Goal: Register for event/course

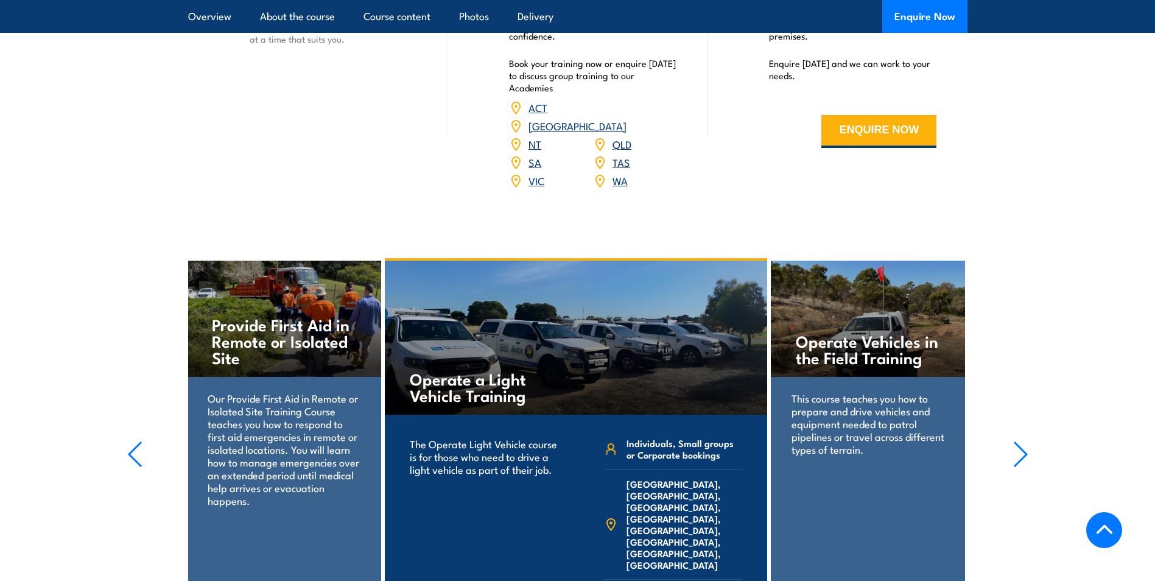
scroll to position [1643, 0]
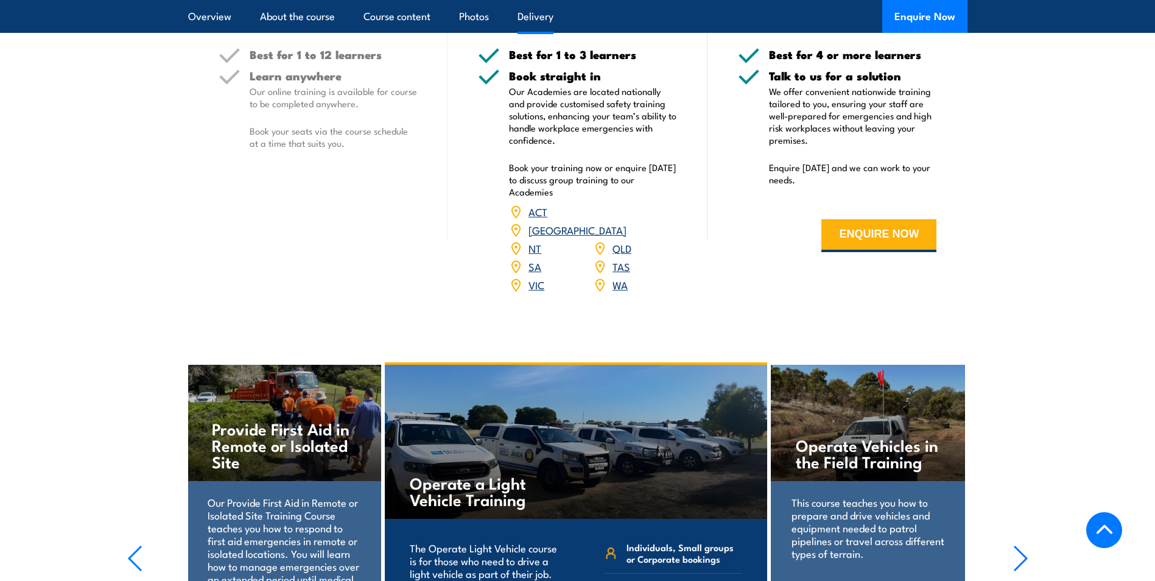
click at [620, 277] on link "WA" at bounding box center [619, 284] width 15 height 15
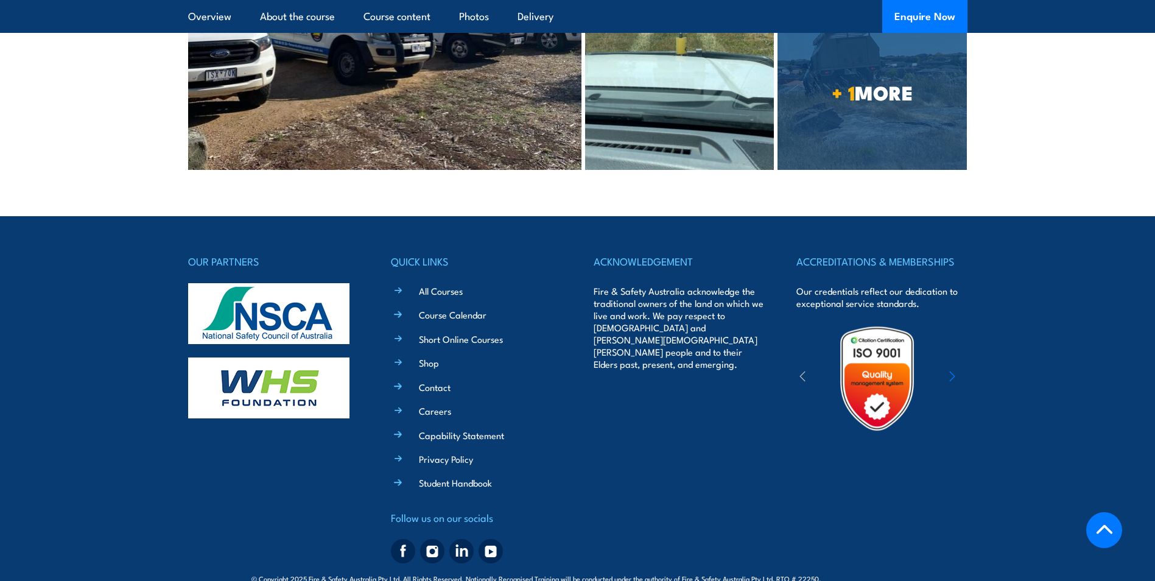
scroll to position [2645, 0]
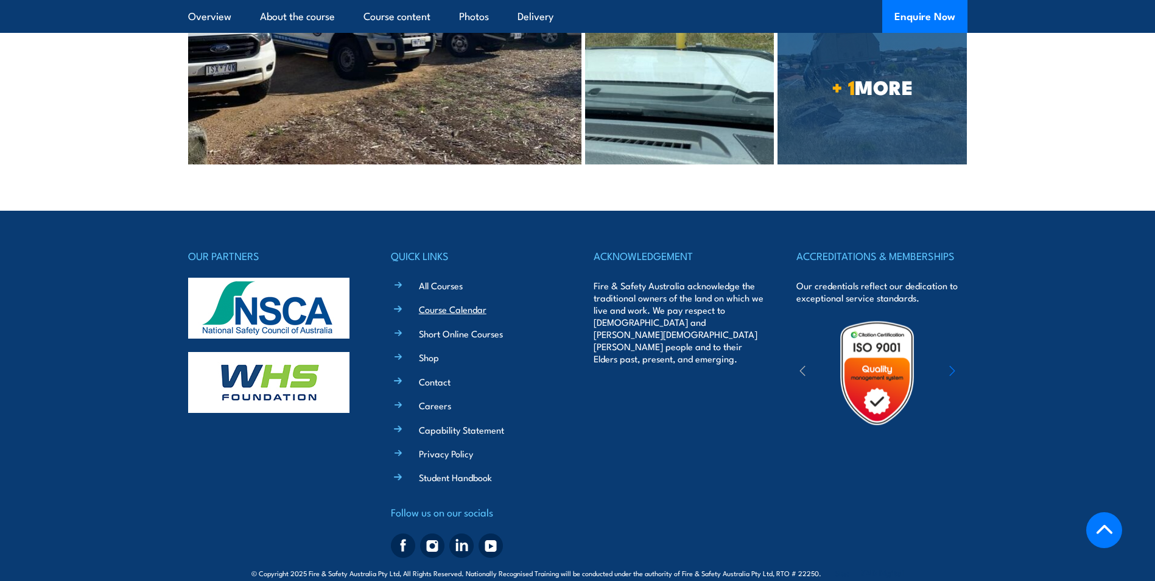
click at [449, 303] on link "Course Calendar" at bounding box center [453, 309] width 68 height 13
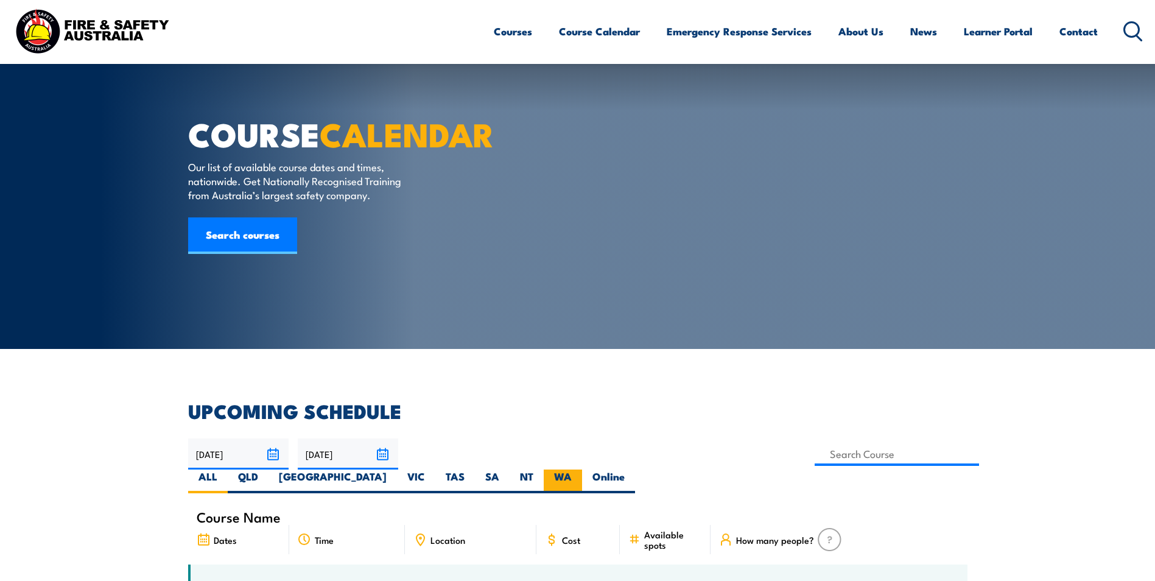
click at [582, 469] on label "WA" at bounding box center [563, 481] width 38 height 24
click at [579, 469] on input "WA" at bounding box center [576, 473] width 8 height 8
radio input "true"
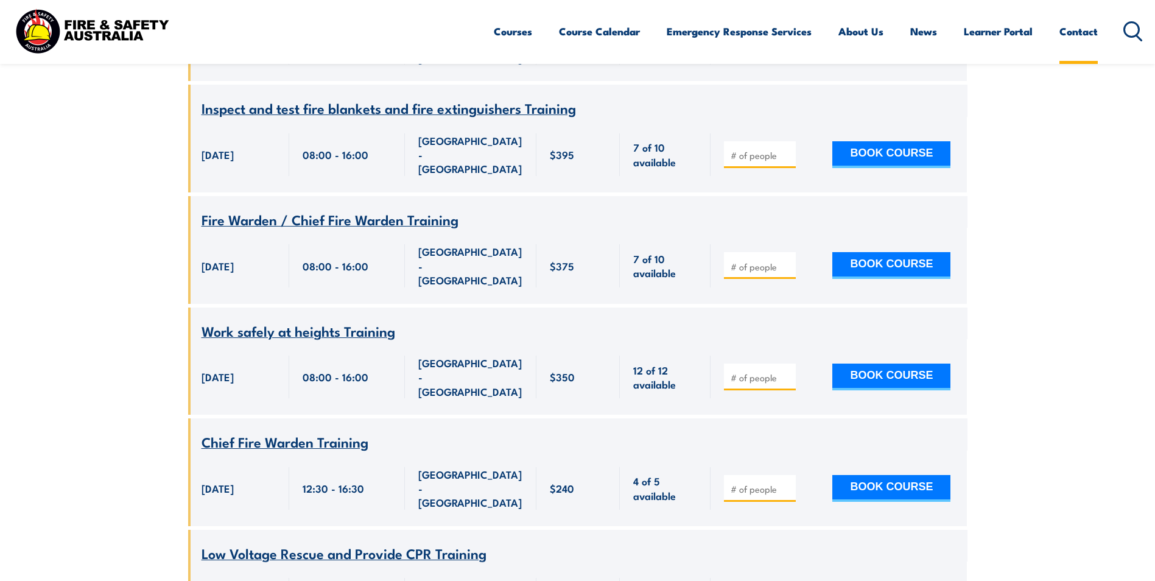
scroll to position [3445, 0]
